Goal: Connect with others: Connect with others

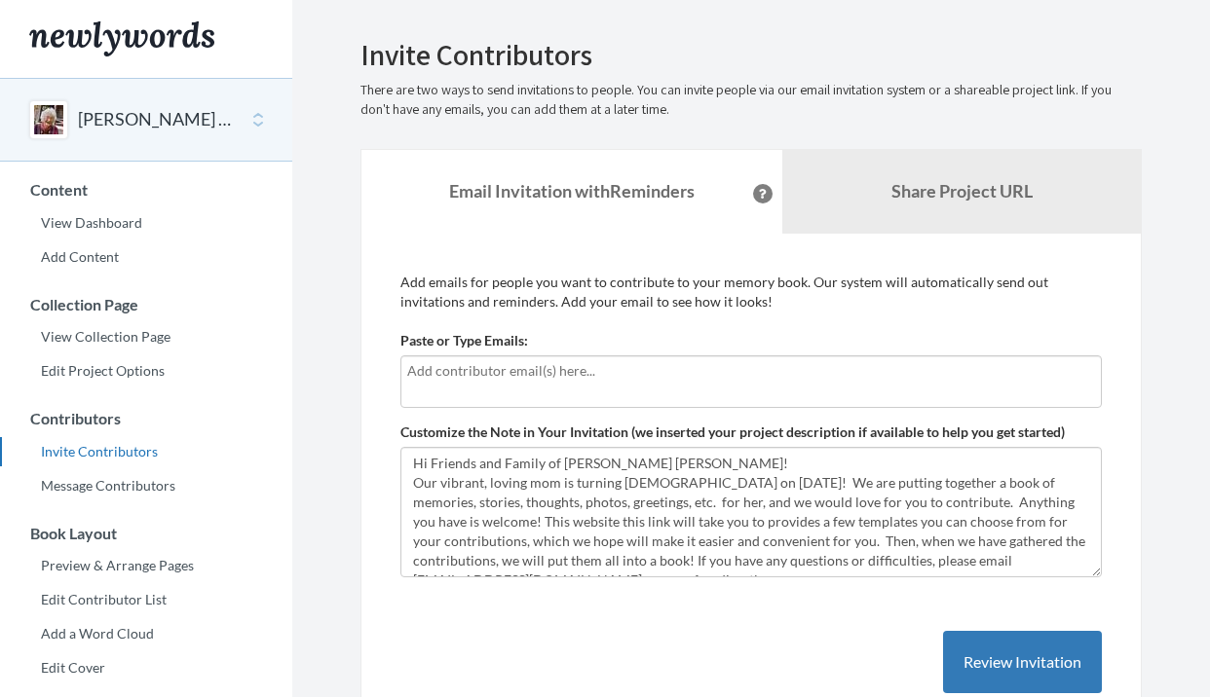
click at [504, 369] on input "text" at bounding box center [751, 370] width 688 height 21
type input "[EMAIL_ADDRESS][DOMAIN_NAME]"
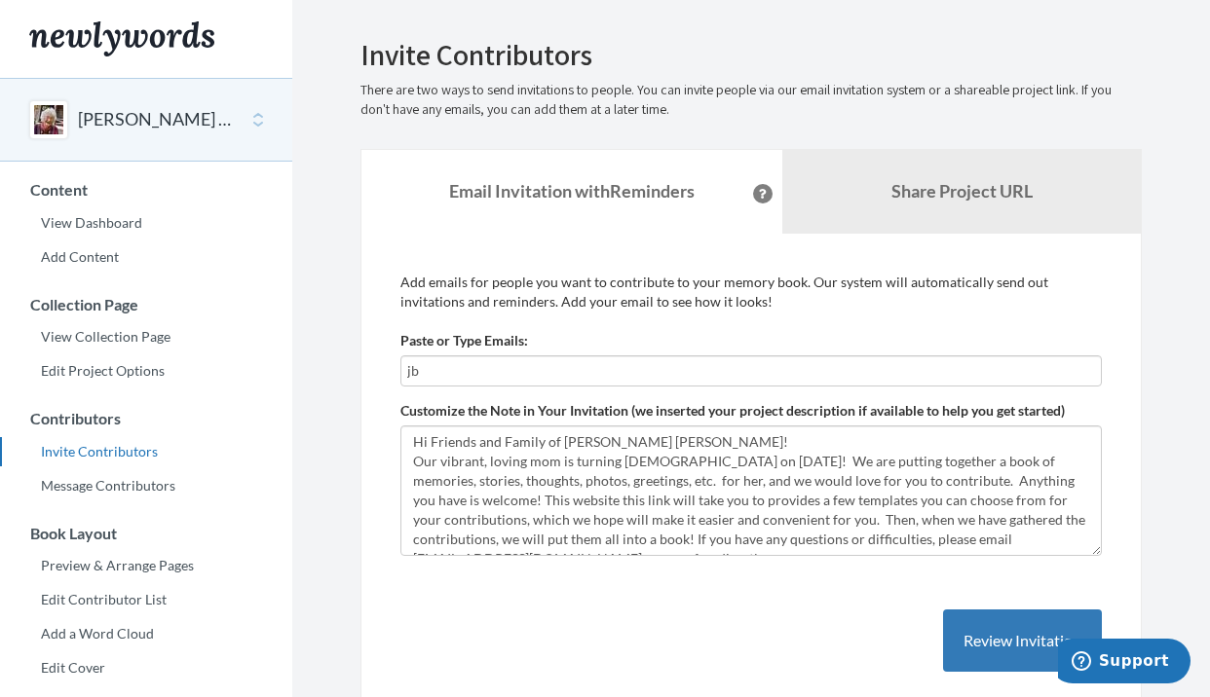
type input "j"
type input "[EMAIL_ADDRESS][DOMAIN_NAME]"
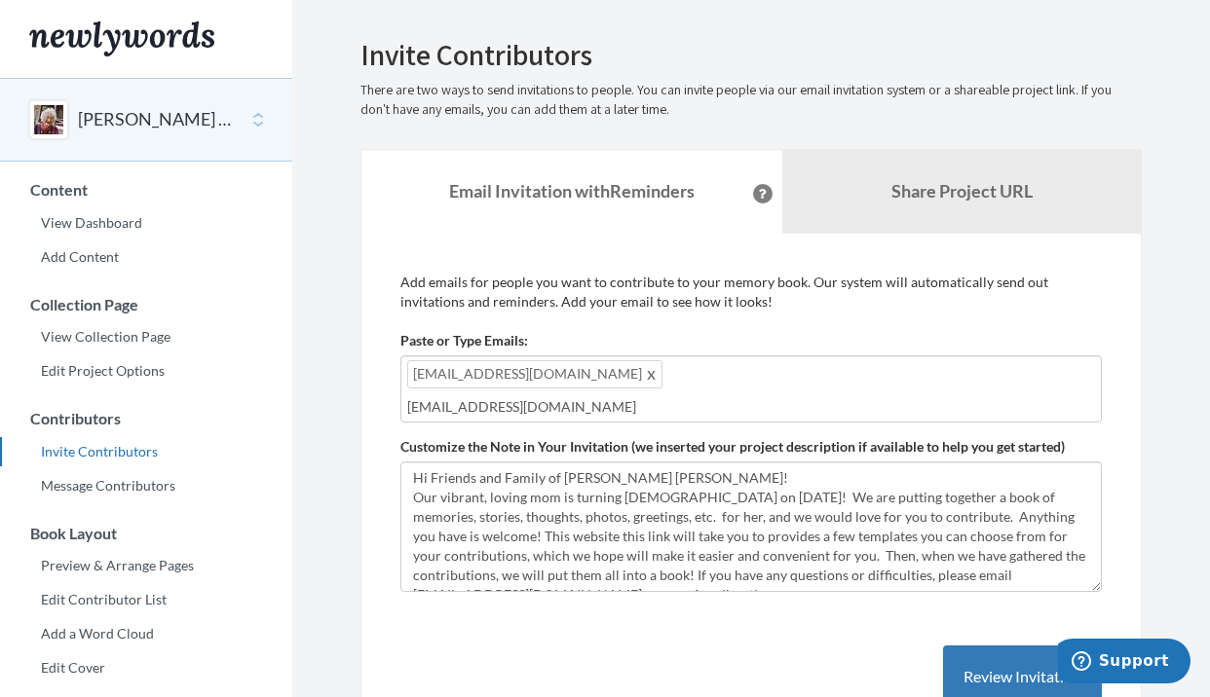
type input "[EMAIL_ADDRESS][DOMAIN_NAME]"
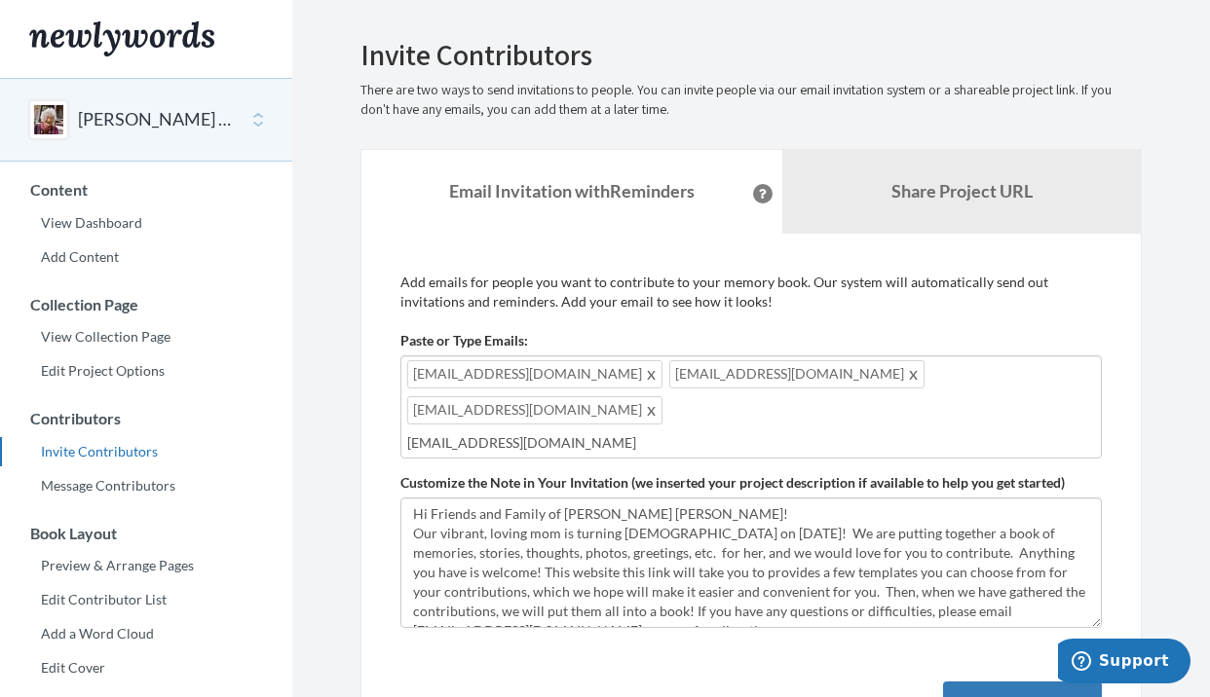
type input "[EMAIL_ADDRESS][DOMAIN_NAME]"
type input "D"
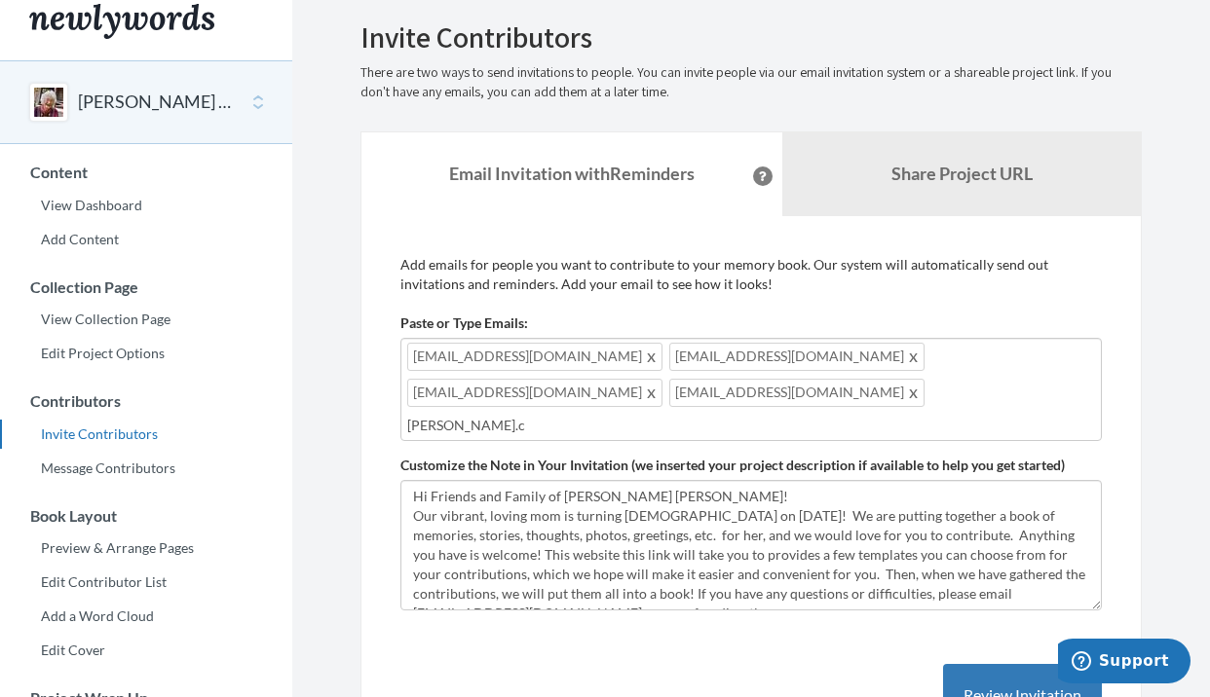
scroll to position [18, 0]
type input "D"
click at [1075, 356] on div "[EMAIL_ADDRESS][DOMAIN_NAME] [EMAIL_ADDRESS][DOMAIN_NAME] [EMAIL_ADDRESS][DOMAI…" at bounding box center [750, 389] width 701 height 103
click at [1070, 355] on div "[EMAIL_ADDRESS][DOMAIN_NAME] [EMAIL_ADDRESS][DOMAIN_NAME] [EMAIL_ADDRESS][DOMAI…" at bounding box center [750, 389] width 701 height 103
type input "[EMAIL_ADDRESS][DOMAIN_NAME]"
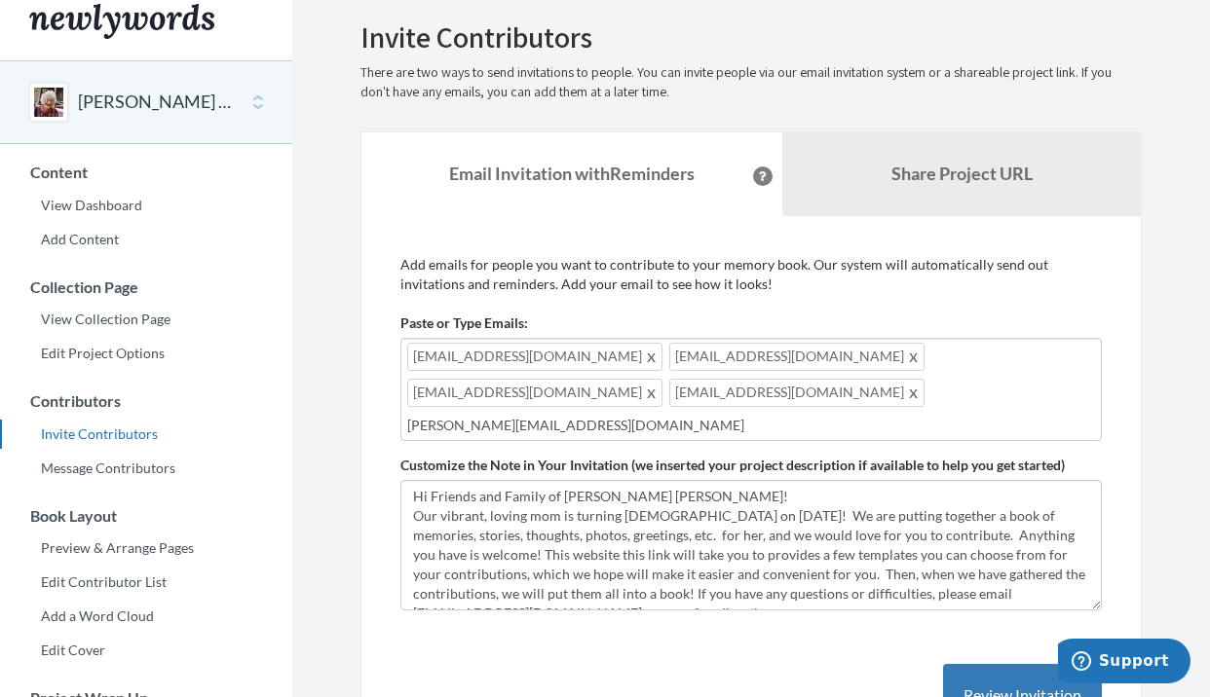
click at [418, 415] on input "[PERSON_NAME][EMAIL_ADDRESS][DOMAIN_NAME]" at bounding box center [751, 425] width 688 height 21
type input "[PERSON_NAME][EMAIL_ADDRESS][DOMAIN_NAME]"
click at [609, 415] on input "[PERSON_NAME][EMAIL_ADDRESS][DOMAIN_NAME]" at bounding box center [751, 425] width 688 height 21
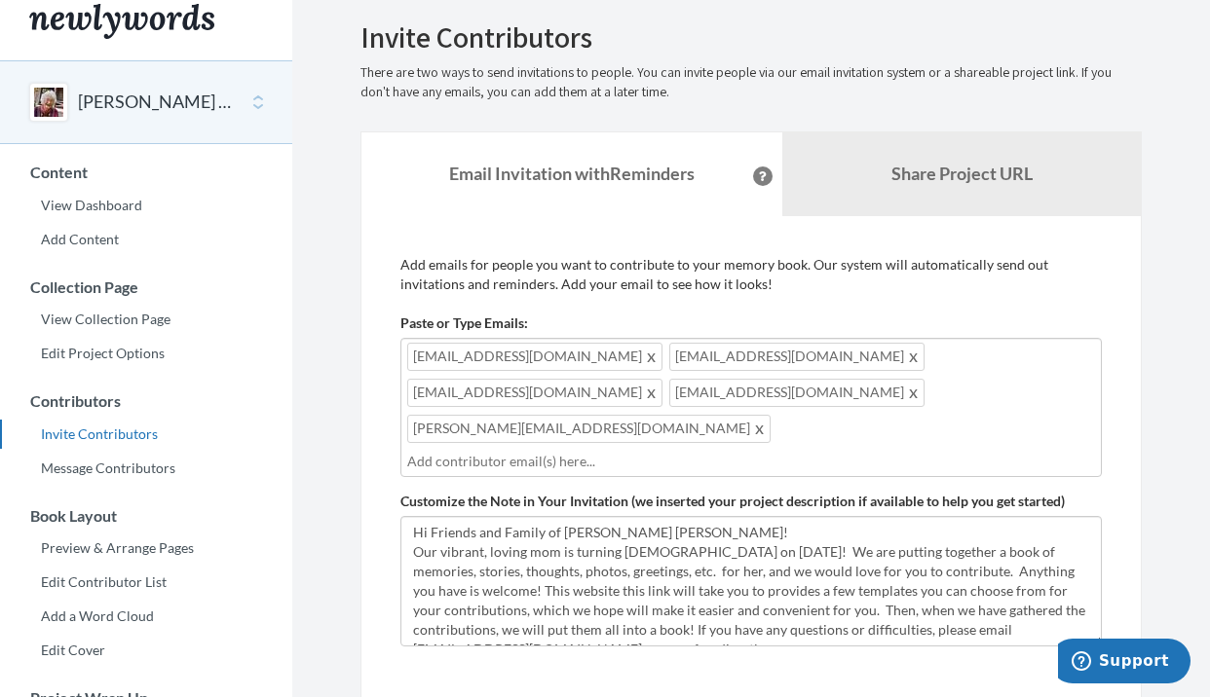
click at [690, 451] on input "text" at bounding box center [751, 461] width 688 height 21
click at [773, 387] on div "[EMAIL_ADDRESS][DOMAIN_NAME] [EMAIL_ADDRESS][DOMAIN_NAME] [EMAIL_ADDRESS][DOMAI…" at bounding box center [750, 407] width 701 height 139
click at [784, 391] on div "[EMAIL_ADDRESS][DOMAIN_NAME] [EMAIL_ADDRESS][DOMAIN_NAME] [EMAIL_ADDRESS][DOMAI…" at bounding box center [750, 407] width 701 height 139
click at [772, 380] on div "[EMAIL_ADDRESS][DOMAIN_NAME] [EMAIL_ADDRESS][DOMAIN_NAME] [EMAIL_ADDRESS][DOMAI…" at bounding box center [750, 407] width 701 height 139
type input "j"
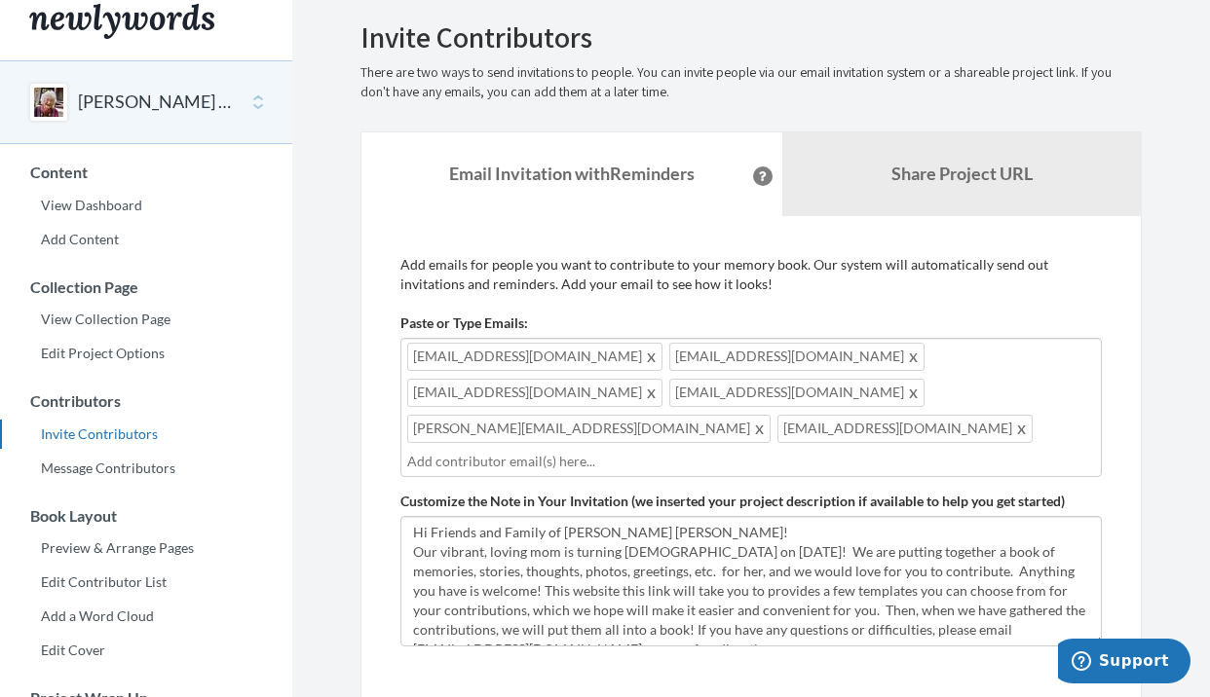
click at [775, 382] on div "[EMAIL_ADDRESS][DOMAIN_NAME] [EMAIL_ADDRESS][DOMAIN_NAME] [EMAIL_ADDRESS][DOMAI…" at bounding box center [750, 407] width 701 height 139
click at [763, 391] on div "[EMAIL_ADDRESS][DOMAIN_NAME] [EMAIL_ADDRESS][DOMAIN_NAME] [EMAIL_ADDRESS][DOMAI…" at bounding box center [750, 407] width 701 height 139
click at [1015, 417] on span at bounding box center [1022, 428] width 15 height 23
click at [664, 451] on input "text" at bounding box center [751, 461] width 688 height 21
click at [784, 388] on div "[EMAIL_ADDRESS][DOMAIN_NAME] [EMAIL_ADDRESS][DOMAIN_NAME] [EMAIL_ADDRESS][DOMAI…" at bounding box center [750, 407] width 701 height 139
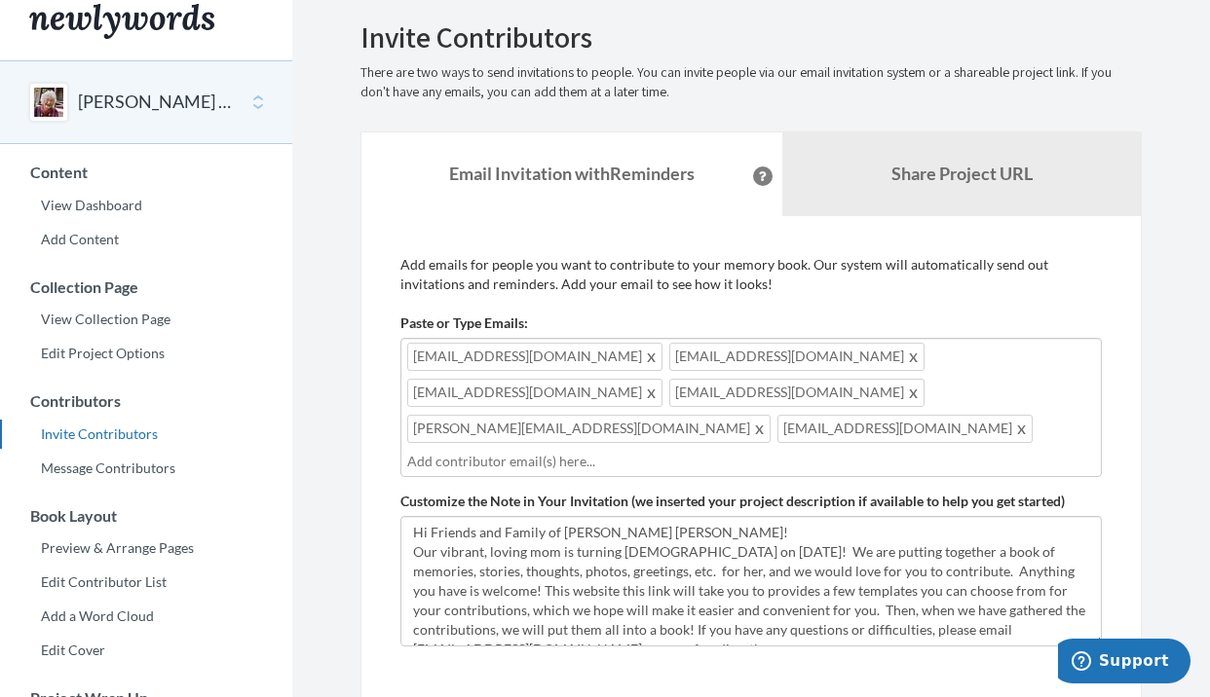
click at [782, 384] on div "[EMAIL_ADDRESS][DOMAIN_NAME] [EMAIL_ADDRESS][DOMAIN_NAME] [EMAIL_ADDRESS][DOMAI…" at bounding box center [750, 407] width 701 height 139
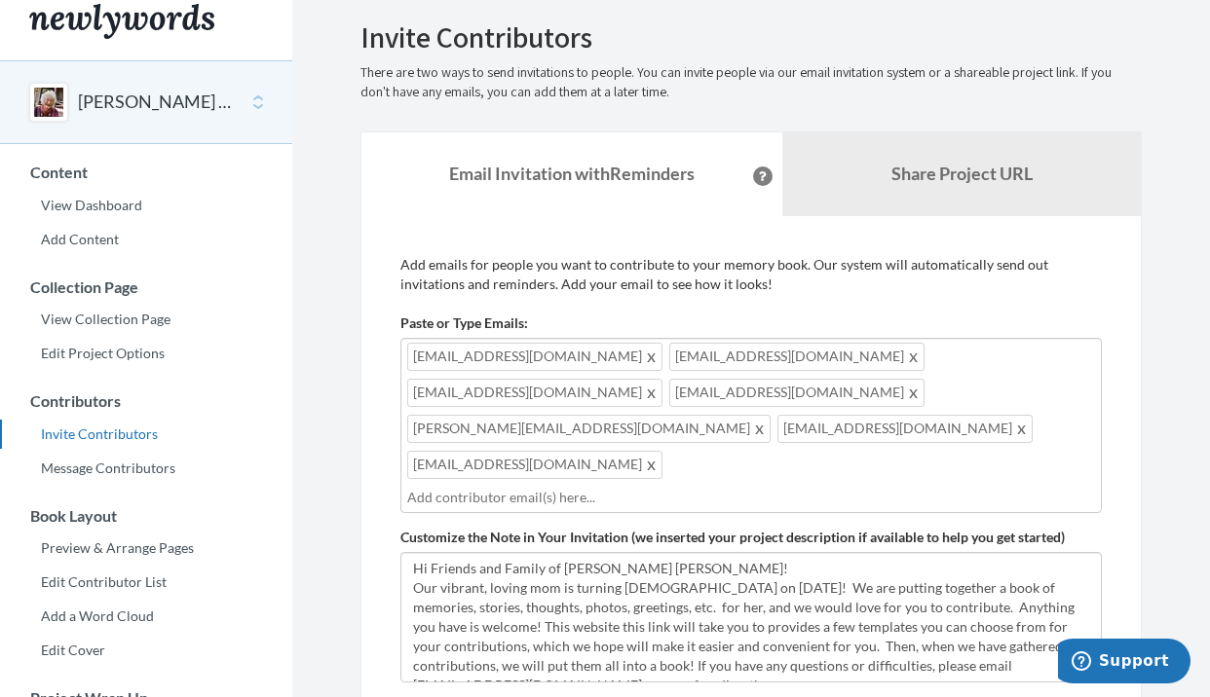
click at [934, 382] on div "[EMAIL_ADDRESS][DOMAIN_NAME] [EMAIL_ADDRESS][DOMAIN_NAME] [EMAIL_ADDRESS][DOMAI…" at bounding box center [750, 425] width 701 height 175
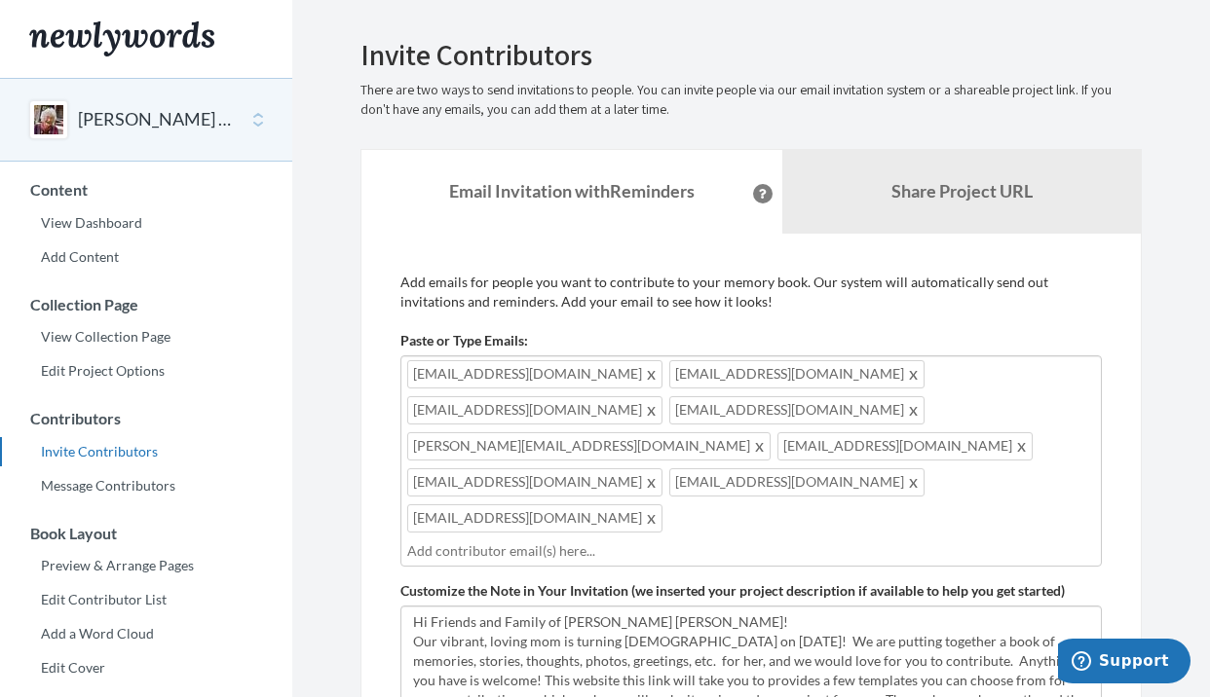
scroll to position [0, 0]
